Goal: Navigation & Orientation: Go to known website

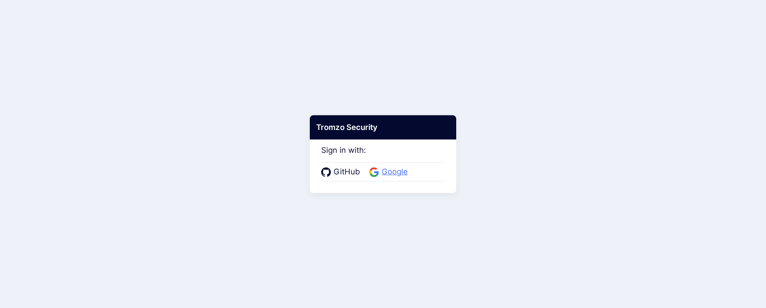
click at [380, 169] on span "Google" at bounding box center [395, 172] width 32 height 12
click at [389, 167] on span "Google" at bounding box center [395, 172] width 32 height 12
